Goal: Navigation & Orientation: Understand site structure

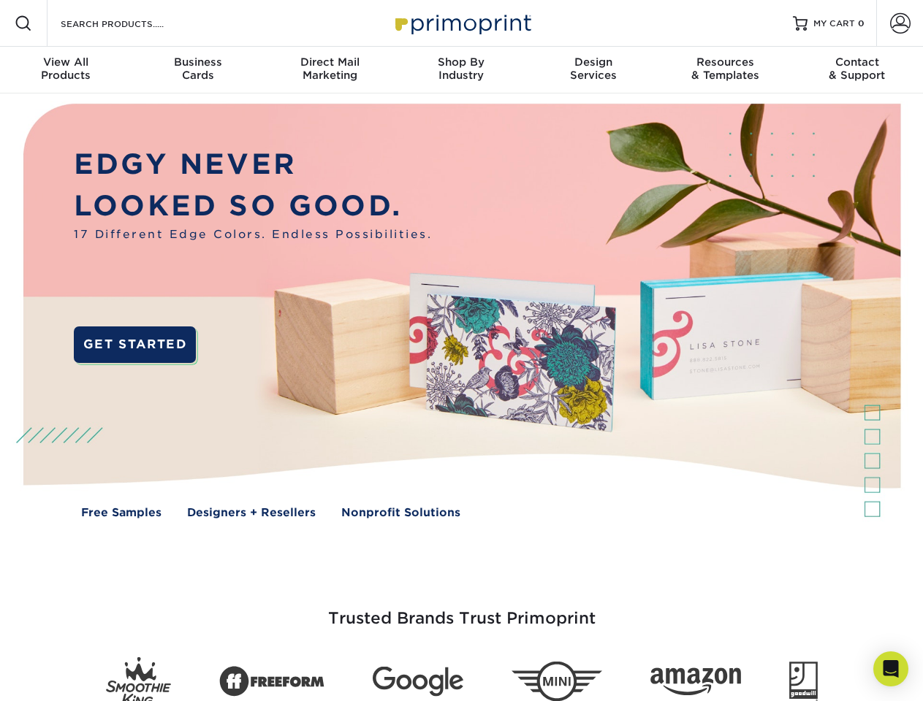
click at [461, 351] on img at bounding box center [460, 322] width 913 height 457
click at [23, 23] on span at bounding box center [24, 24] width 18 height 18
click at [899, 23] on span at bounding box center [900, 23] width 20 height 20
click at [66, 70] on div "View All Products" at bounding box center [66, 69] width 132 height 26
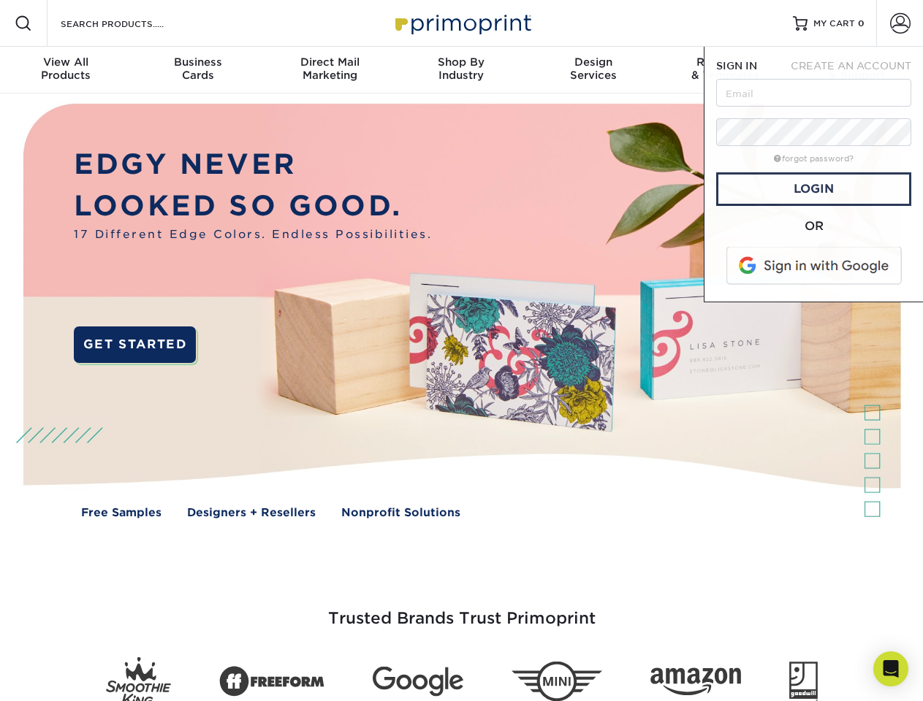
click at [197, 70] on div "Business Cards" at bounding box center [198, 69] width 132 height 26
click at [330, 70] on div "Direct Mail Marketing" at bounding box center [330, 69] width 132 height 26
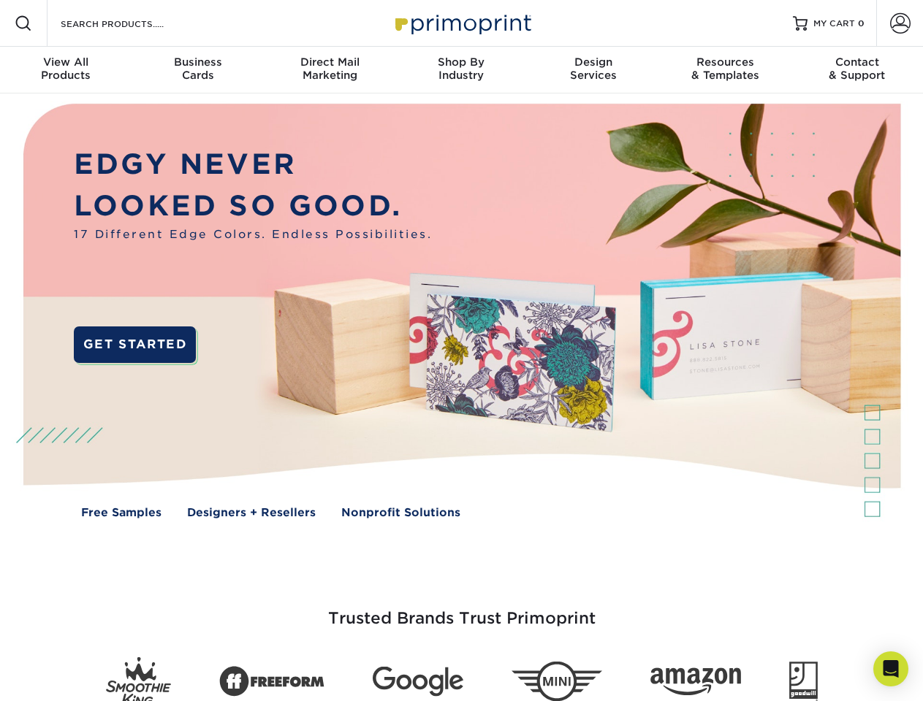
click at [461, 70] on div "Shop By Industry" at bounding box center [461, 69] width 132 height 26
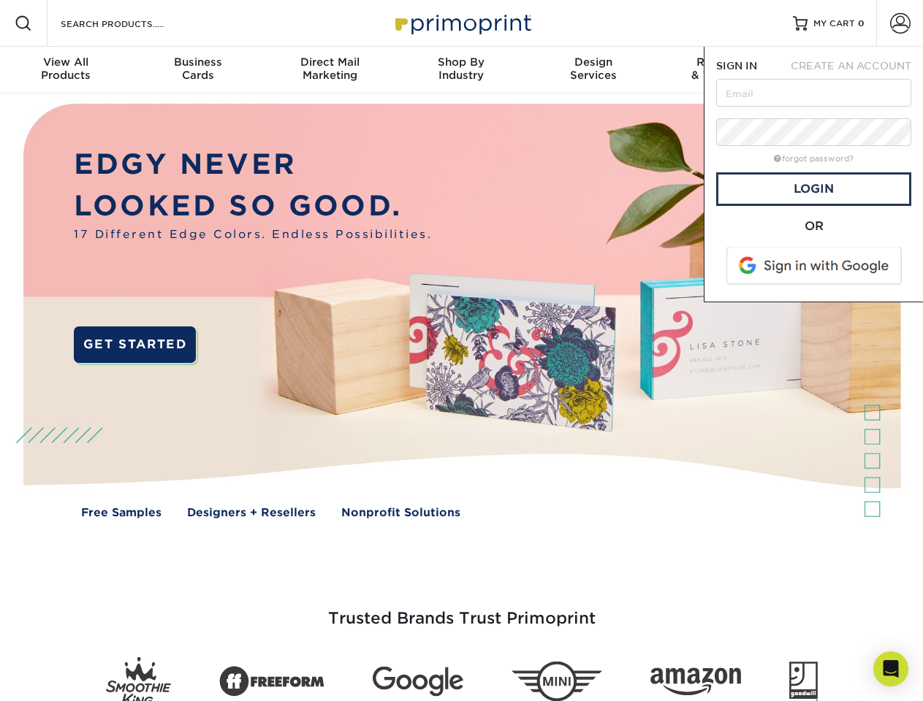
click at [593, 70] on div "Design Services" at bounding box center [594, 69] width 132 height 26
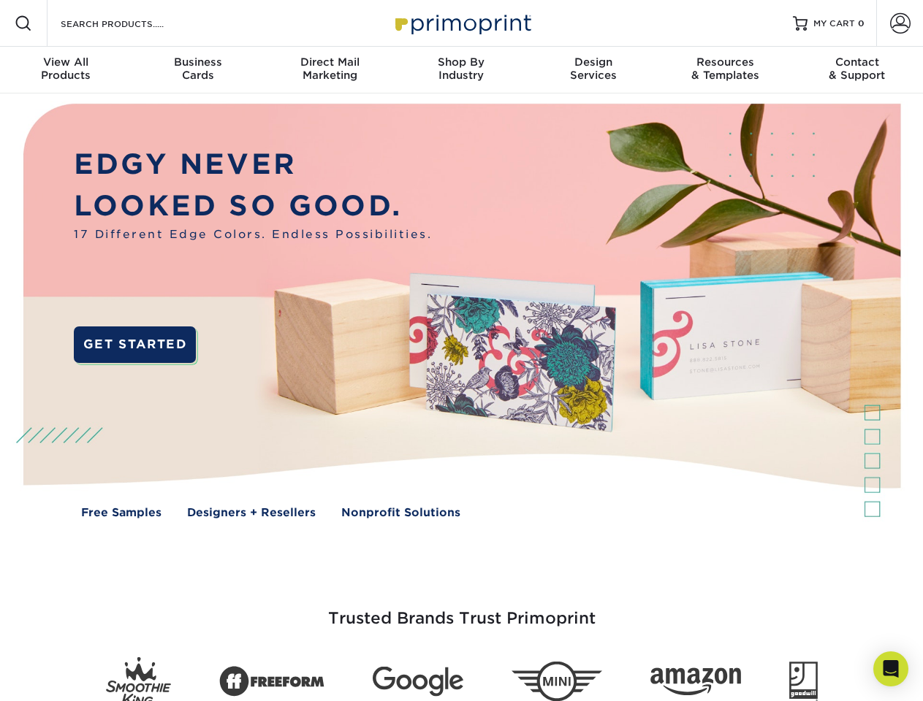
click at [725, 70] on span "SIGN IN" at bounding box center [736, 66] width 41 height 12
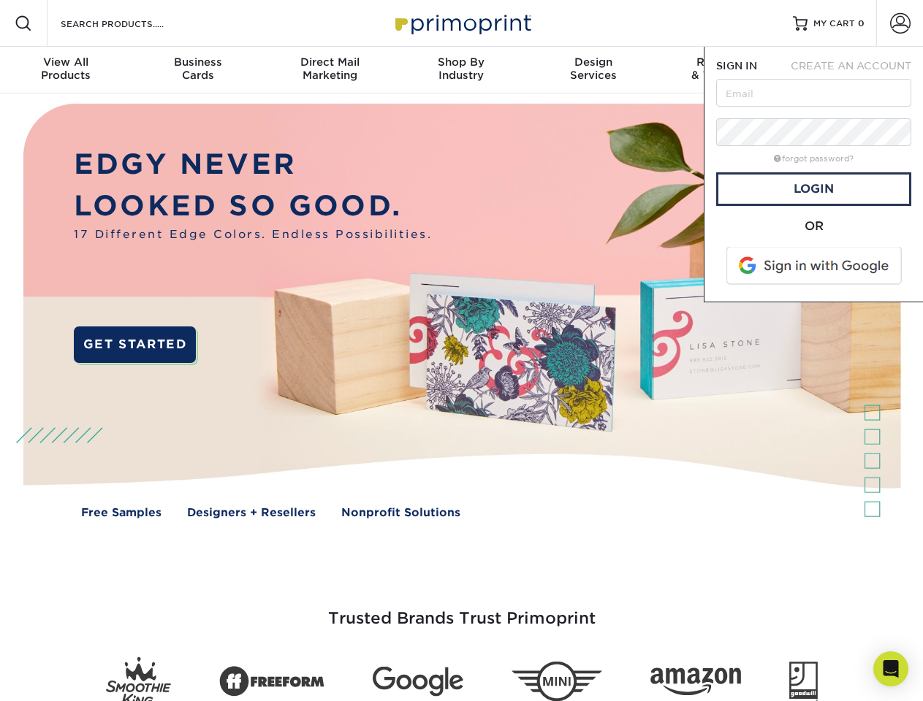
click at [857, 70] on div "Contact & Support" at bounding box center [857, 69] width 132 height 26
